Goal: Entertainment & Leisure: Browse casually

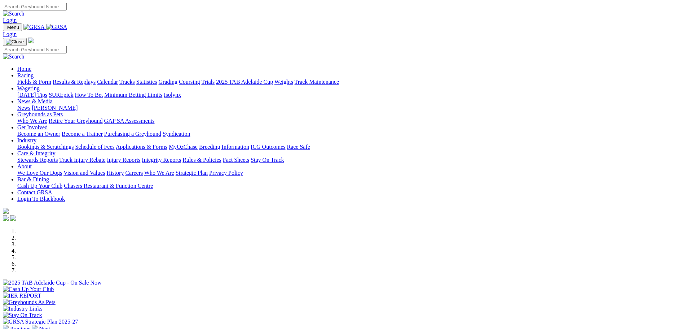
click at [53, 98] on link "News & Media" at bounding box center [34, 101] width 35 height 6
click at [78, 105] on link "[PERSON_NAME]" at bounding box center [55, 108] width 46 height 6
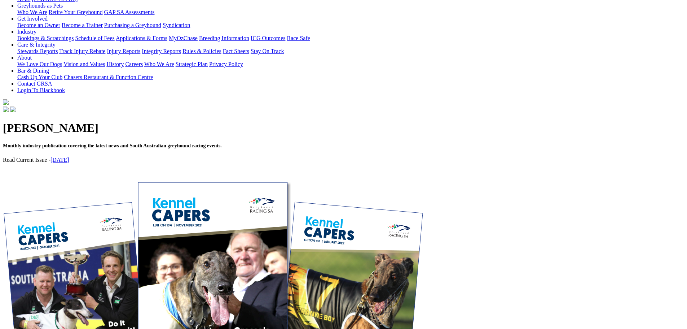
scroll to position [81, 0]
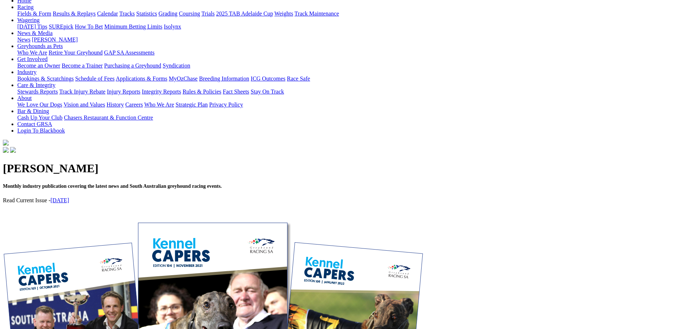
click at [69, 197] on link "August 2025" at bounding box center [59, 200] width 19 height 6
